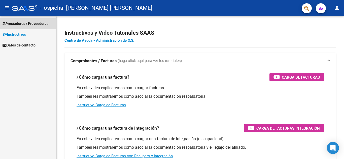
click at [19, 24] on span "Prestadores / Proveedores" at bounding box center [26, 24] width 46 height 6
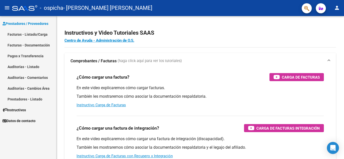
click at [21, 34] on link "Facturas - Listado/Carga" at bounding box center [28, 34] width 56 height 11
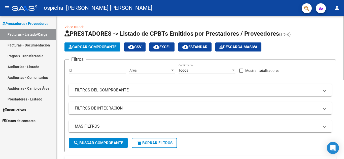
click at [102, 48] on span "Cargar Comprobante" at bounding box center [93, 47] width 48 height 5
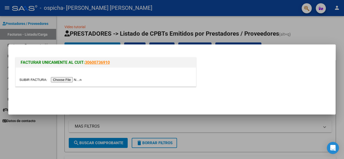
click at [73, 82] on input "file" at bounding box center [51, 79] width 64 height 5
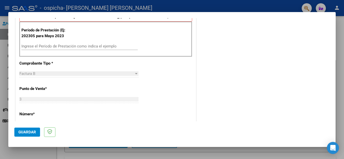
scroll to position [151, 0]
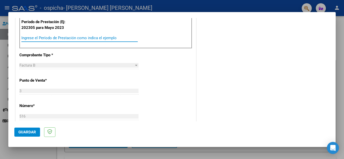
click at [54, 39] on input "Ingrese el Período de Prestación como indica el ejemplo" at bounding box center [79, 38] width 116 height 5
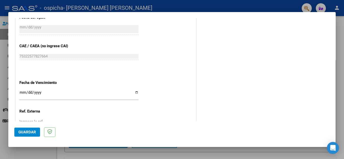
scroll to position [302, 0]
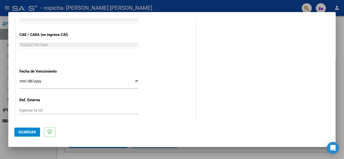
type input "202507"
click at [135, 82] on input "Ingresar la fecha" at bounding box center [78, 83] width 119 height 8
type input "[DATE]"
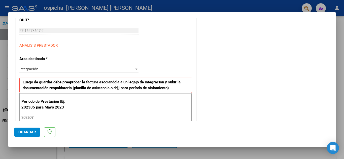
scroll to position [104, 0]
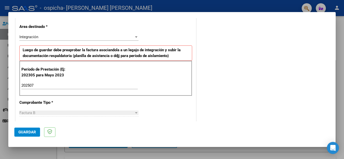
click at [23, 133] on span "Guardar" at bounding box center [27, 132] width 18 height 5
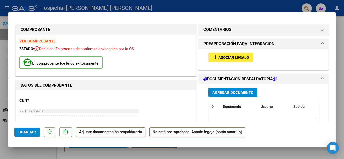
scroll to position [0, 0]
click at [242, 59] on span "Asociar Legajo" at bounding box center [233, 58] width 30 height 5
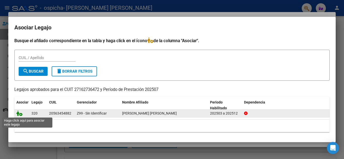
click at [19, 115] on icon at bounding box center [19, 114] width 6 height 6
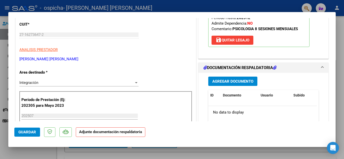
scroll to position [101, 0]
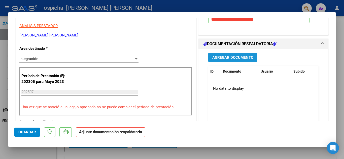
click at [233, 59] on span "Agregar Documento" at bounding box center [232, 57] width 41 height 5
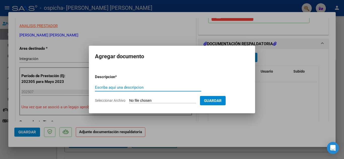
drag, startPoint x: 121, startPoint y: 87, endPoint x: 119, endPoint y: 90, distance: 4.0
click at [121, 87] on input "Escriba aquí una descripcion" at bounding box center [148, 87] width 106 height 5
type input "Factura"
click at [119, 102] on span "Seleccionar Archivo" at bounding box center [110, 101] width 30 height 4
click at [129, 102] on input "Seleccionar Archivo" at bounding box center [162, 101] width 67 height 5
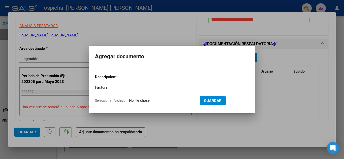
type input "C:\fakepath\F.516 [PERSON_NAME].pdf"
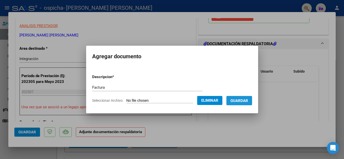
click at [247, 101] on span "Guardar" at bounding box center [239, 101] width 18 height 5
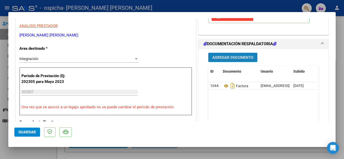
click at [239, 57] on span "Agregar Documento" at bounding box center [232, 57] width 41 height 5
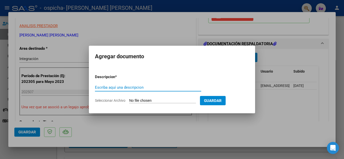
click at [119, 86] on input "Escriba aquí una descripcion" at bounding box center [148, 87] width 106 height 5
type input "asistencia"
click at [220, 103] on span "Guardar" at bounding box center [213, 101] width 18 height 5
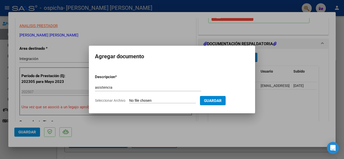
click at [103, 101] on span "Seleccionar Archivo" at bounding box center [110, 101] width 30 height 4
click at [129, 101] on input "Seleccionar Archivo" at bounding box center [162, 101] width 67 height 5
type input "C:\fakepath\Asistencia [PERSON_NAME] .pdf"
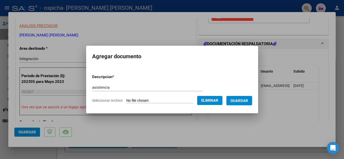
click at [248, 99] on span "Guardar" at bounding box center [239, 101] width 18 height 5
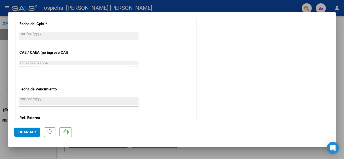
scroll to position [302, 0]
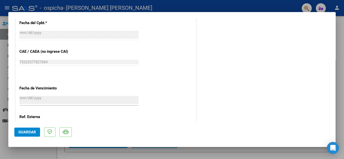
click at [28, 132] on span "Guardar" at bounding box center [27, 132] width 18 height 5
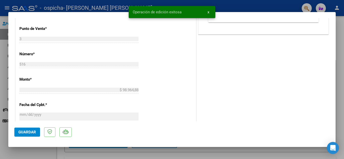
scroll to position [201, 0]
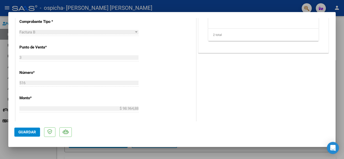
click at [30, 133] on span "Guardar" at bounding box center [27, 132] width 18 height 5
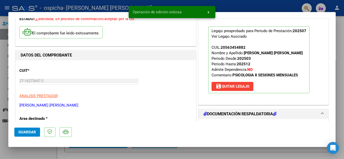
scroll to position [0, 0]
